Goal: Task Accomplishment & Management: Complete application form

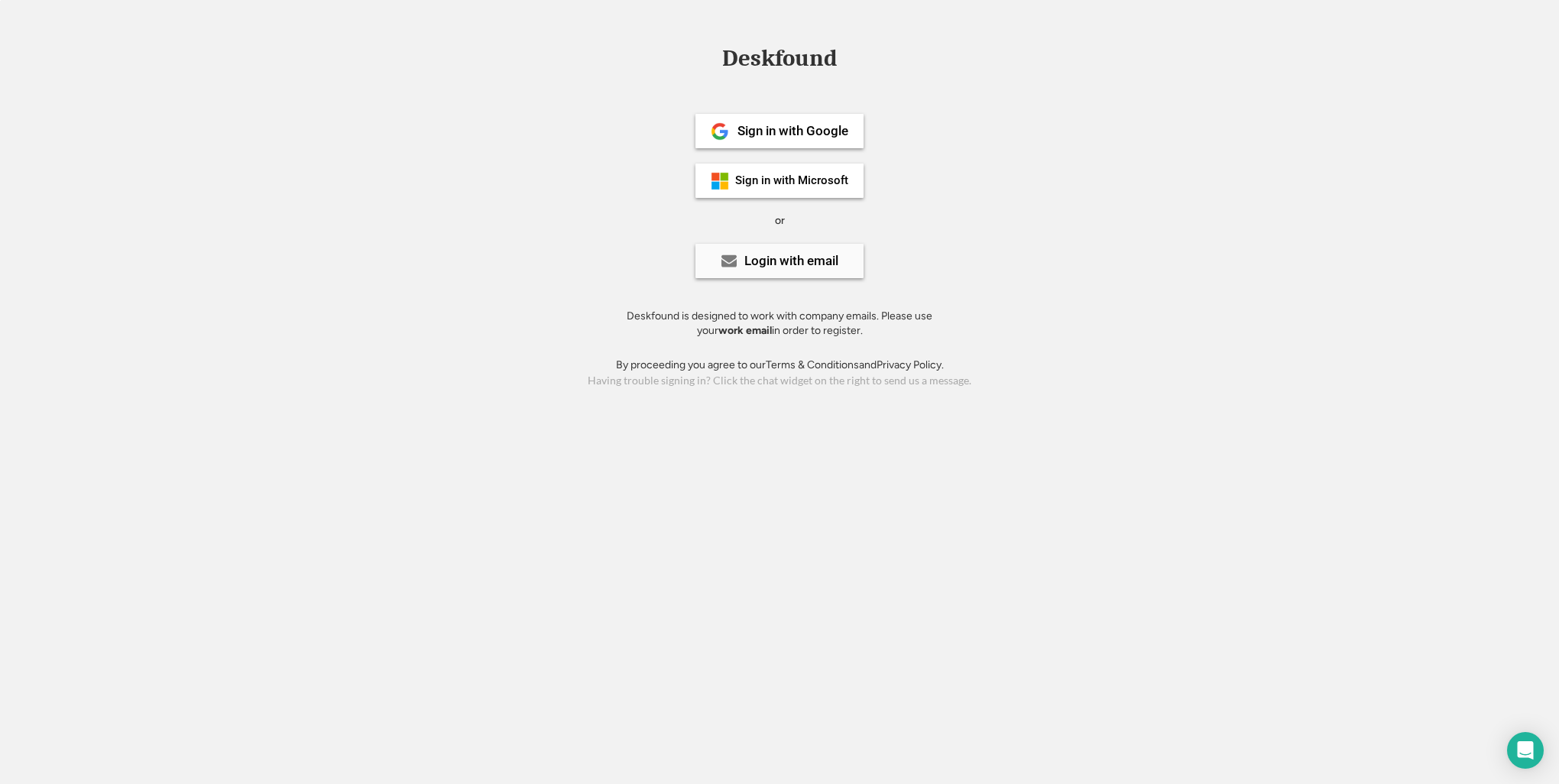
click at [790, 271] on div "Login with email" at bounding box center [780, 261] width 168 height 34
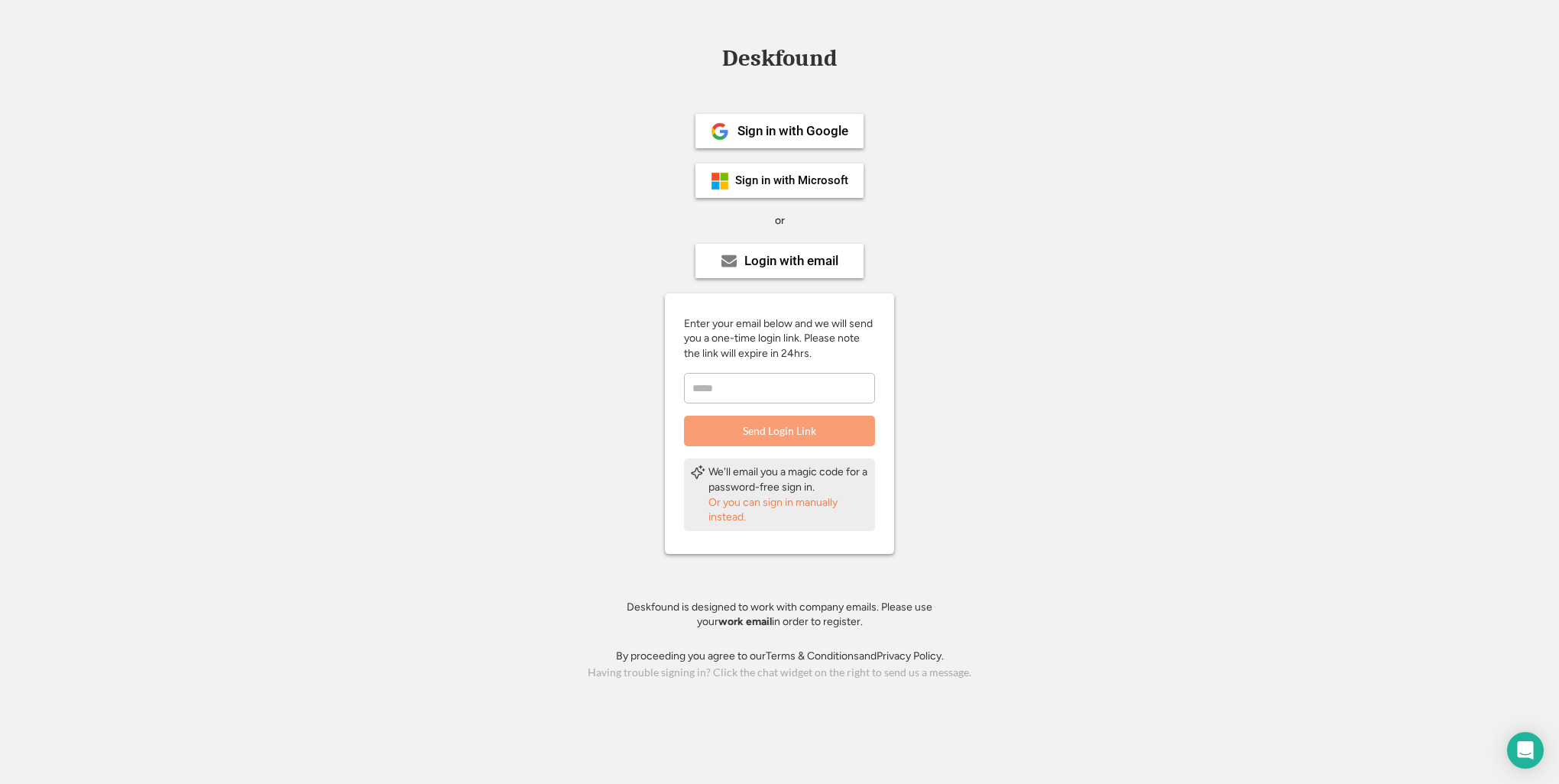
click at [778, 383] on input "email" at bounding box center [780, 387] width 191 height 31
type input "**********"
click at [759, 426] on button "Send Login Link" at bounding box center [780, 430] width 191 height 31
click at [835, 122] on div "Sign in with Google" at bounding box center [780, 131] width 168 height 34
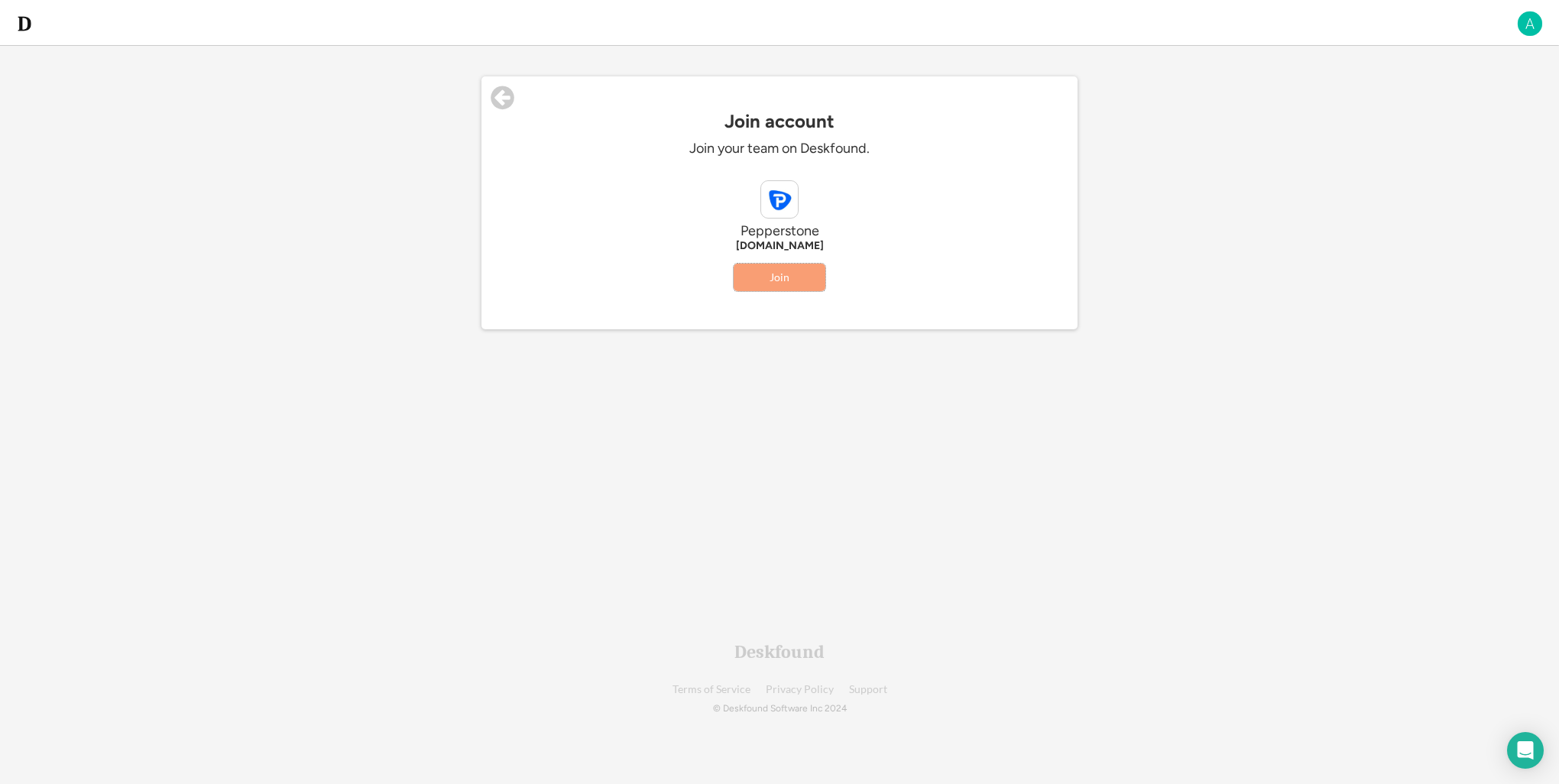
click at [774, 276] on button "Join" at bounding box center [779, 277] width 92 height 27
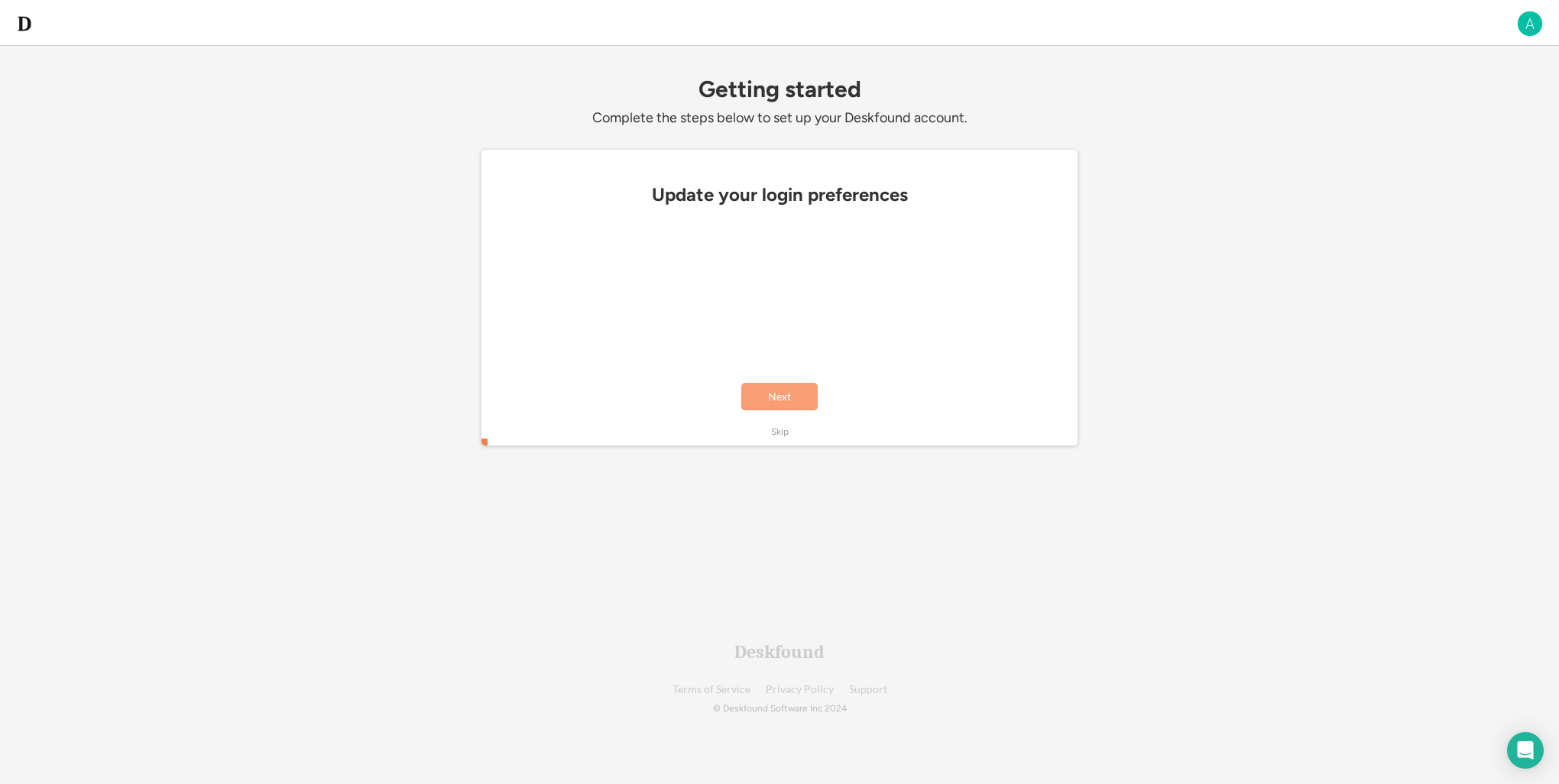
click at [783, 397] on button "Next" at bounding box center [780, 396] width 77 height 27
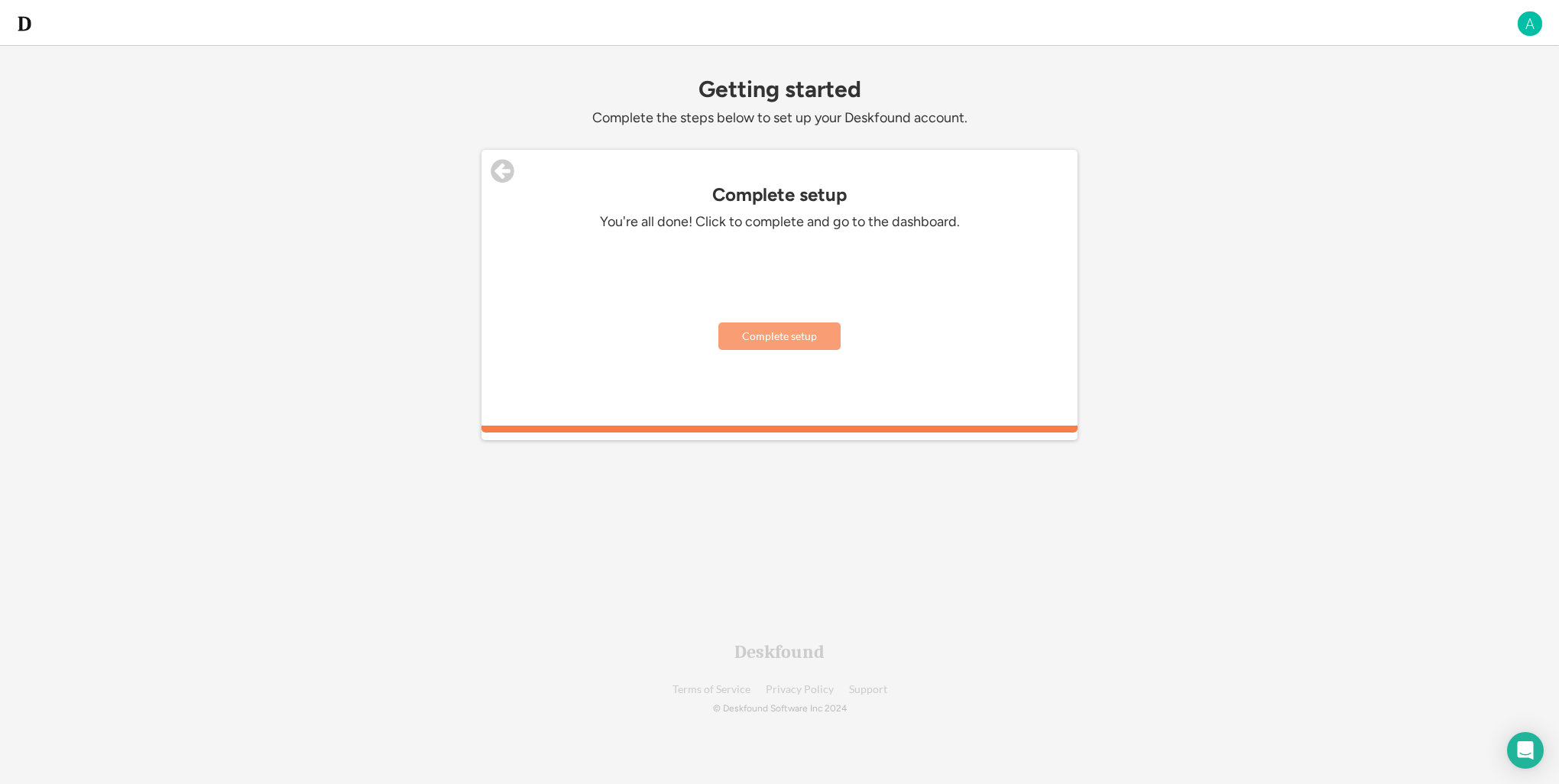
click at [793, 332] on button "Complete setup" at bounding box center [780, 336] width 122 height 27
